Goal: Task Accomplishment & Management: Manage account settings

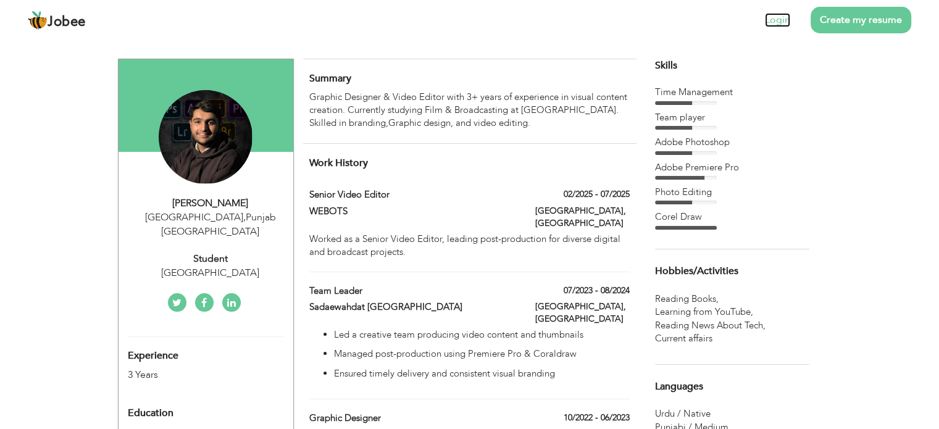
click at [774, 19] on link "Login" at bounding box center [777, 20] width 25 height 14
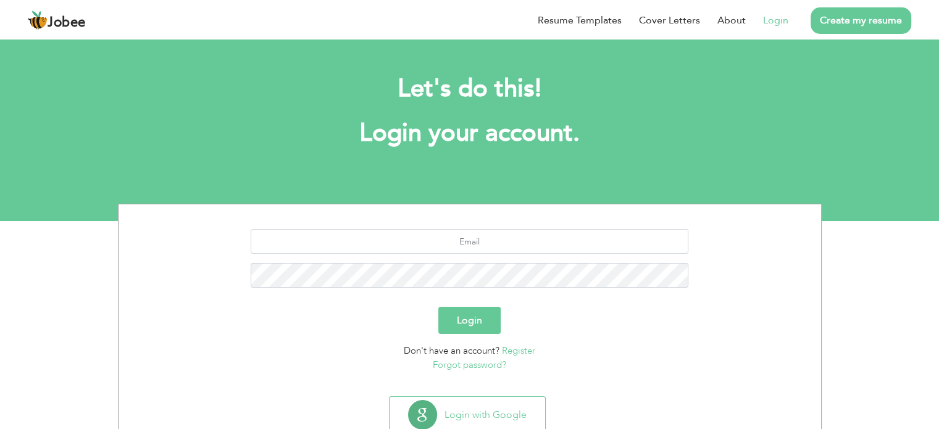
scroll to position [39, 0]
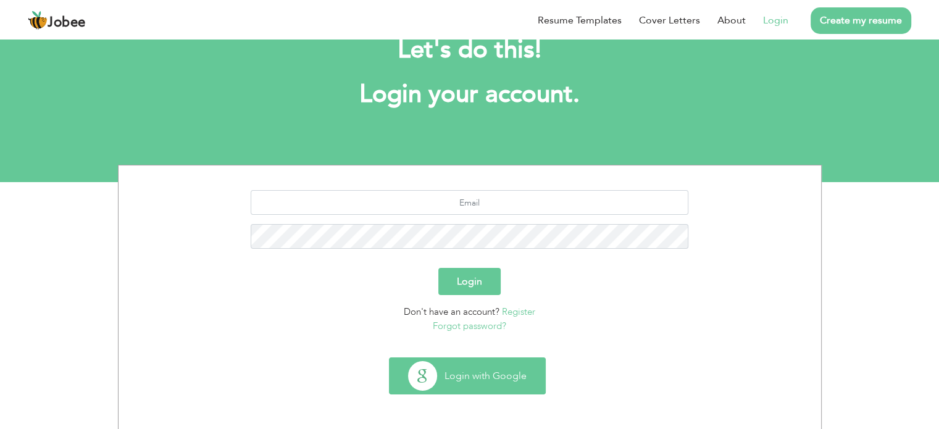
click at [489, 374] on button "Login with Google" at bounding box center [468, 376] width 156 height 36
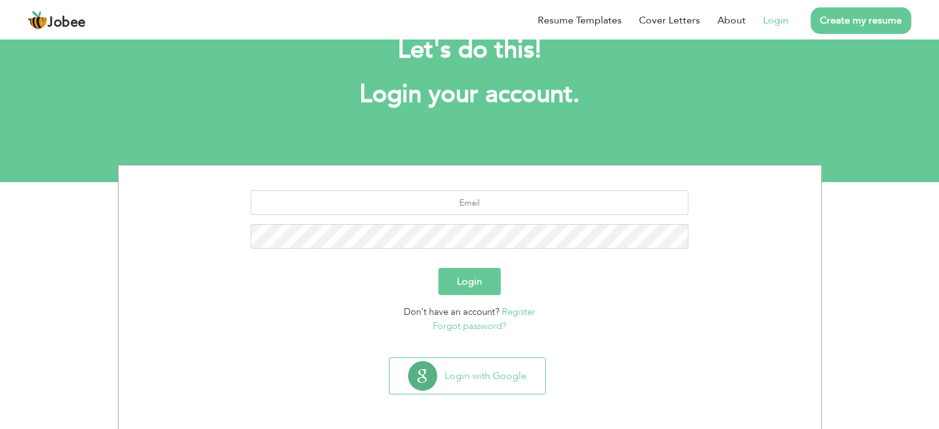
click at [506, 315] on link "Register" at bounding box center [518, 312] width 33 height 12
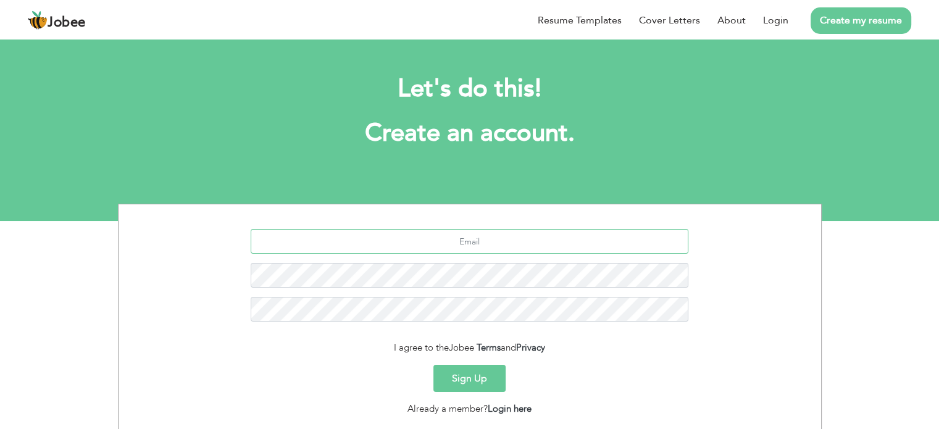
click at [452, 234] on input "text" at bounding box center [470, 241] width 438 height 25
click at [421, 181] on section "Let's do this! Create an account. I agree to the Jobee Terms and Privacy Sign U…" at bounding box center [469, 128] width 939 height 185
click at [433, 234] on input "text" at bounding box center [470, 241] width 438 height 25
click at [492, 227] on section "I agree to the Jobee Terms and Privacy Sign Up Already a member? Login here" at bounding box center [470, 319] width 684 height 231
click at [495, 248] on input "text" at bounding box center [470, 241] width 438 height 25
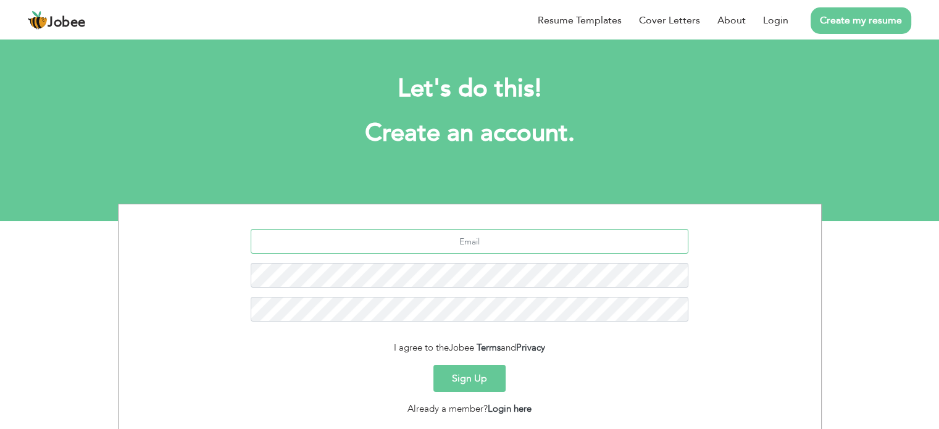
paste input "Mujeebanwar1743@gmail.con"
type input "[EMAIL_ADDRESS][DOMAIN_NAME]"
click at [464, 377] on button "Sign Up" at bounding box center [470, 378] width 72 height 27
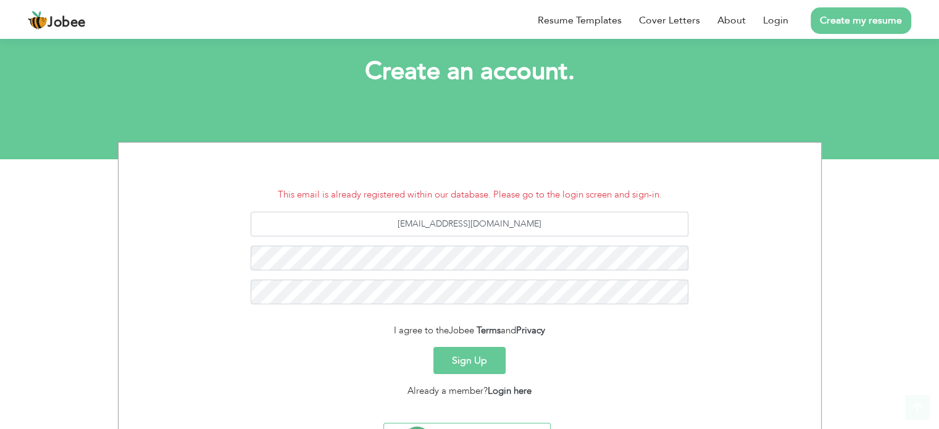
scroll to position [127, 0]
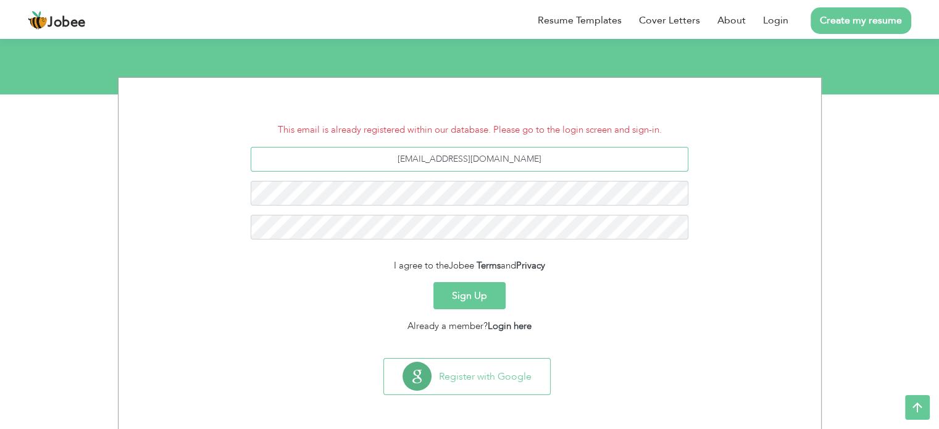
click at [546, 163] on input "[EMAIL_ADDRESS][DOMAIN_NAME]" at bounding box center [470, 159] width 438 height 25
click at [170, 63] on section "Let's do this! Create an account. This email is already registered within our d…" at bounding box center [469, 1] width 939 height 185
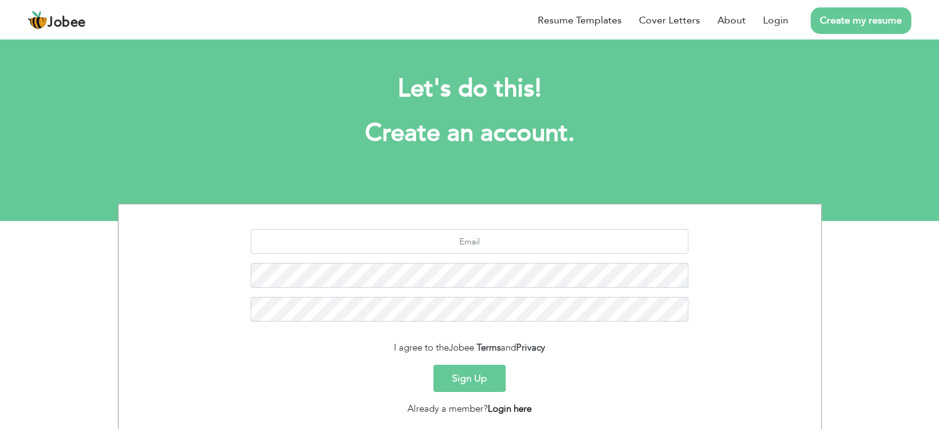
click at [501, 409] on link "Login here" at bounding box center [510, 409] width 44 height 12
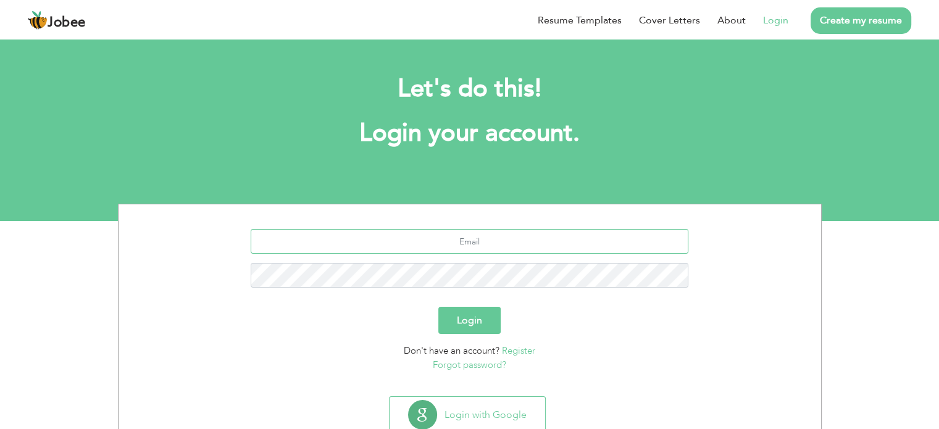
click at [450, 241] on input "text" at bounding box center [470, 241] width 438 height 25
paste input "[EMAIL_ADDRESS][DOMAIN_NAME]"
type input "[EMAIL_ADDRESS][DOMAIN_NAME]"
click at [439, 307] on button "Login" at bounding box center [470, 320] width 62 height 27
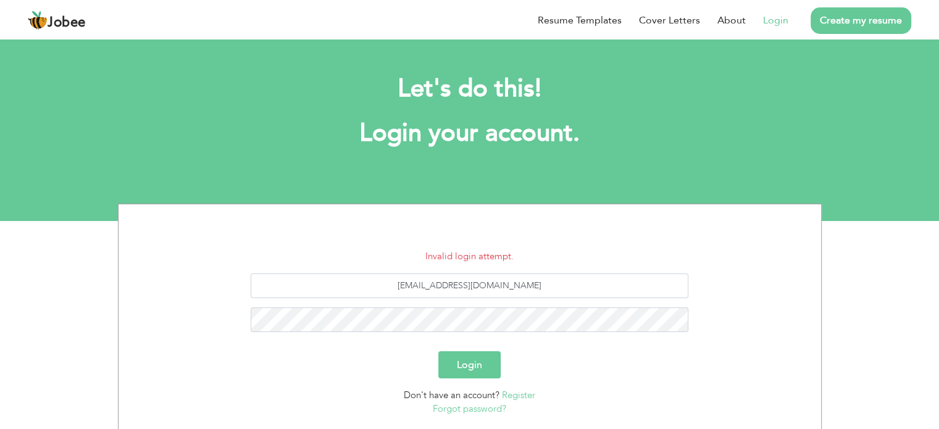
scroll to position [62, 0]
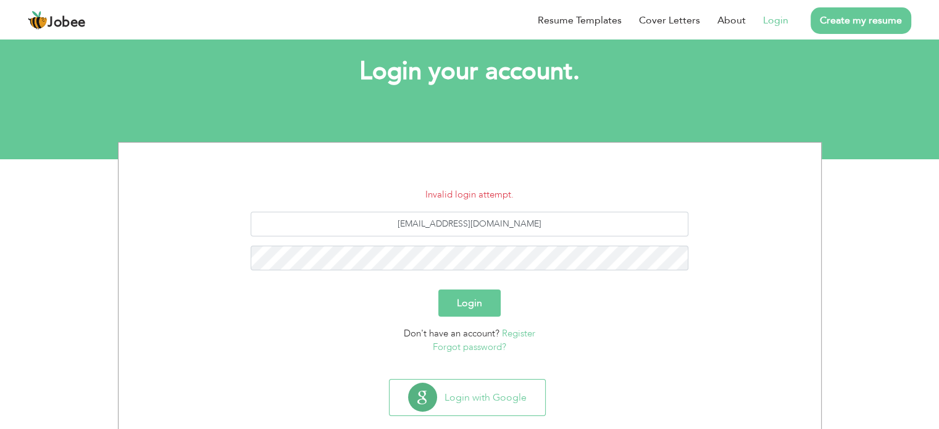
click at [488, 344] on link "Forgot password?" at bounding box center [469, 347] width 73 height 12
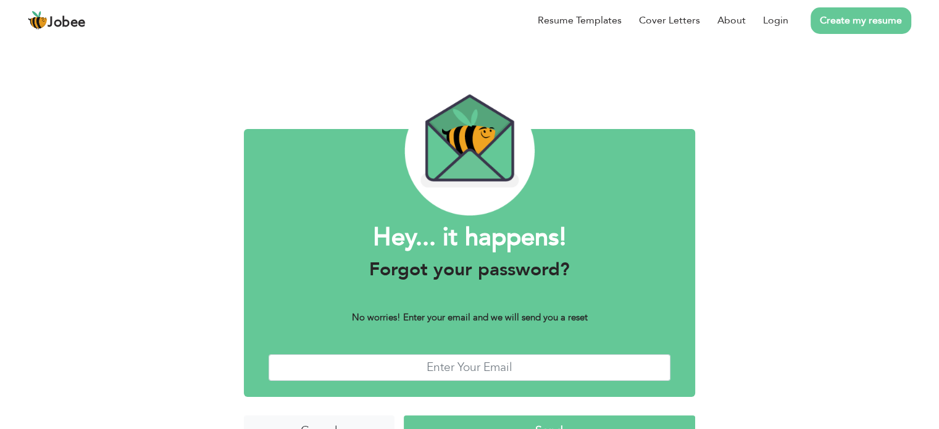
scroll to position [31, 0]
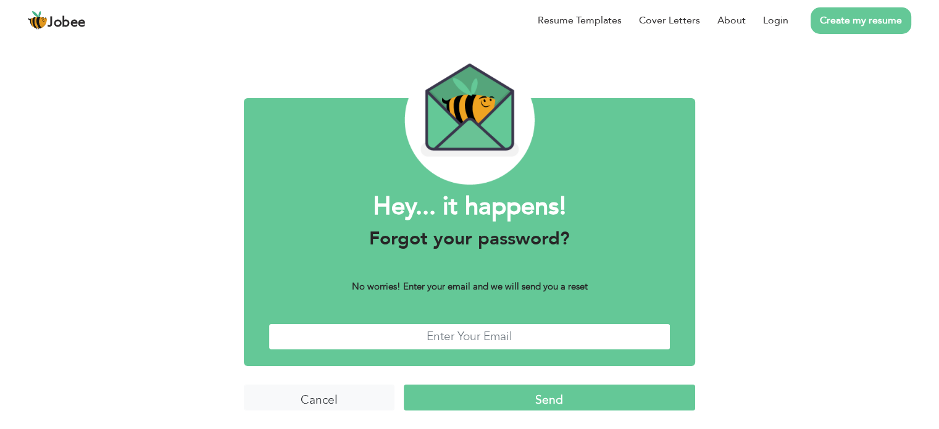
click at [474, 324] on input "text" at bounding box center [470, 337] width 402 height 27
paste input "Mujeebanwar1743@gmail.com"
type input "Mujeebanwar1743@gmail.com"
click at [468, 392] on input "Send" at bounding box center [550, 398] width 292 height 27
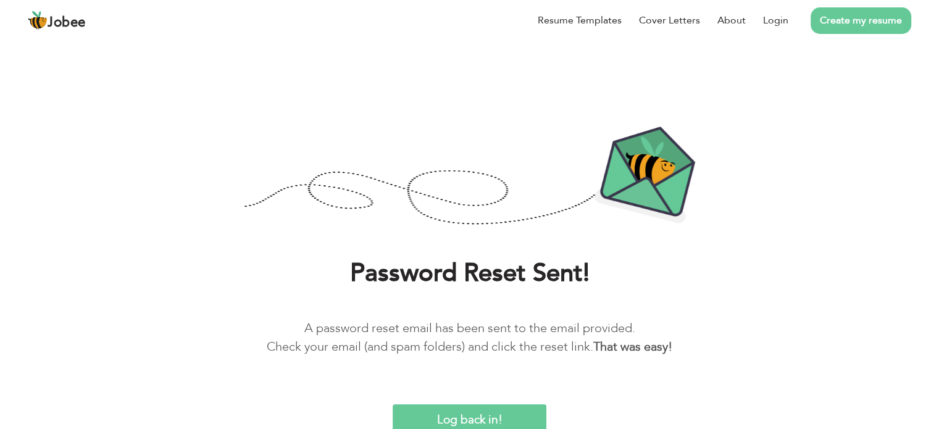
scroll to position [2, 0]
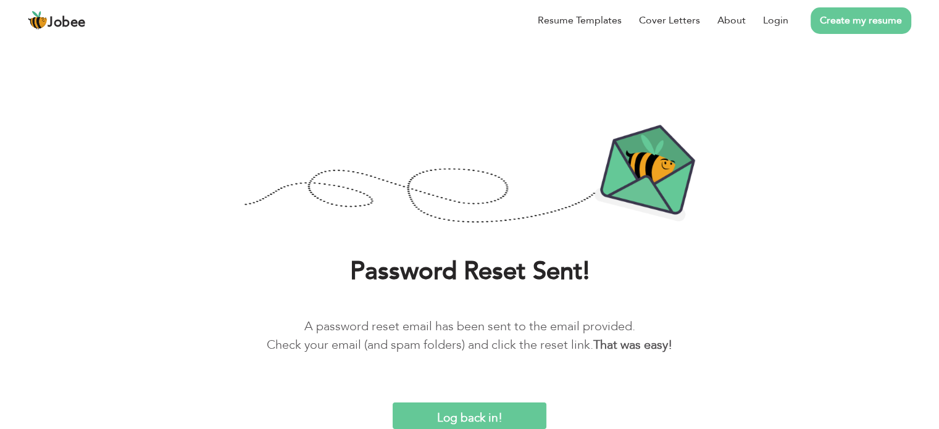
click at [477, 414] on input "Log back in!" at bounding box center [470, 416] width 154 height 27
click at [668, 293] on div "Password Reset Sent! A password reset email has been sent to the email provided…" at bounding box center [469, 314] width 921 height 117
click at [763, 27] on li "Login" at bounding box center [767, 20] width 43 height 32
click at [771, 22] on link "Login" at bounding box center [775, 20] width 25 height 15
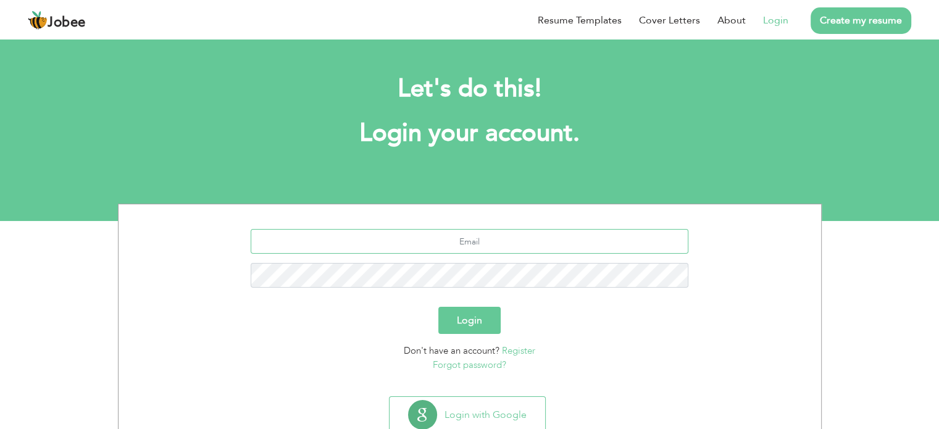
click at [475, 235] on input "text" at bounding box center [470, 241] width 438 height 25
type input "[EMAIL_ADDRESS][DOMAIN_NAME]"
click at [484, 323] on button "Login" at bounding box center [470, 320] width 62 height 27
